Goal: Information Seeking & Learning: Learn about a topic

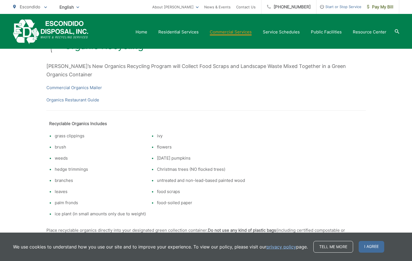
scroll to position [102, 0]
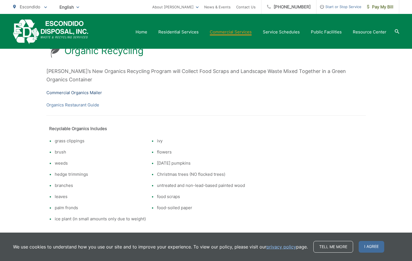
click at [79, 89] on link "Commercial Organics Mailer" at bounding box center [74, 92] width 56 height 7
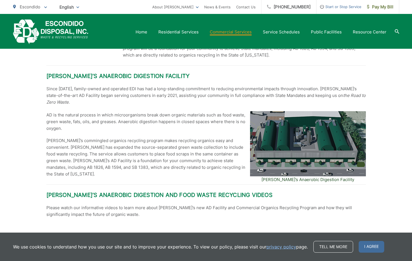
scroll to position [0, 0]
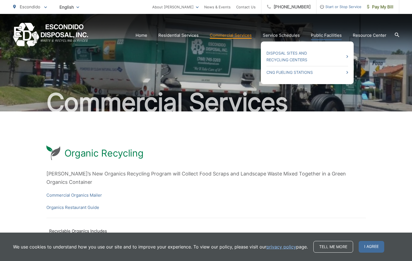
click at [320, 33] on link "Public Facilities" at bounding box center [326, 35] width 31 height 7
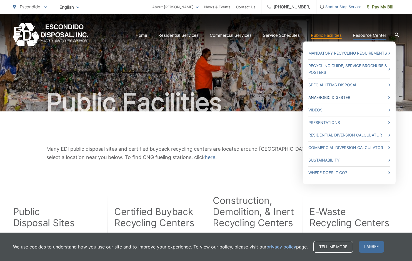
click at [344, 96] on link "Anaerobic Digester" at bounding box center [350, 97] width 82 height 7
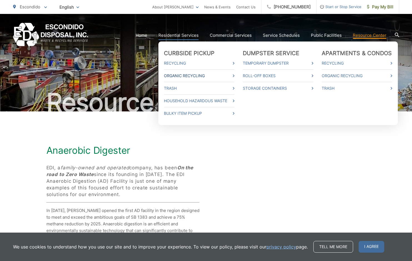
click at [179, 75] on link "Organic Recycling" at bounding box center [199, 75] width 71 height 7
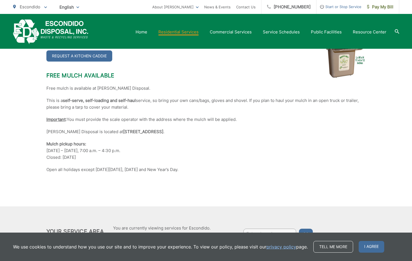
scroll to position [1306, 0]
